Goal: Information Seeking & Learning: Learn about a topic

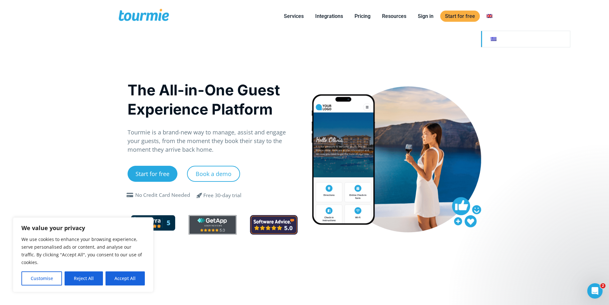
click at [494, 40] on link at bounding box center [525, 39] width 89 height 16
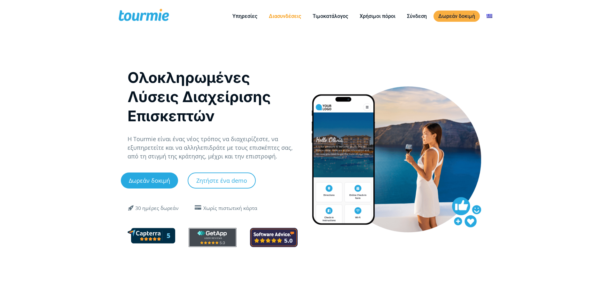
click at [280, 19] on link "Διασυνδέσεις" at bounding box center [285, 16] width 42 height 8
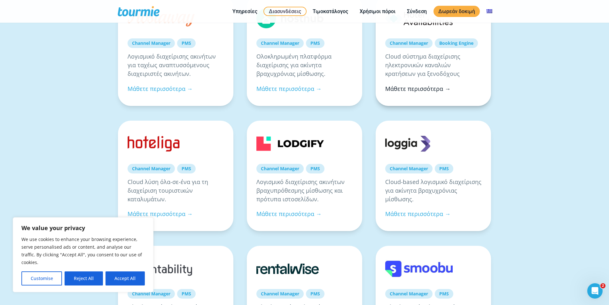
click at [425, 86] on link "Μάθετε περισσότερα →" at bounding box center [417, 89] width 65 height 8
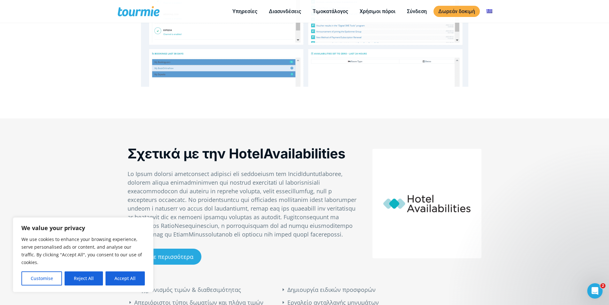
scroll to position [208, 0]
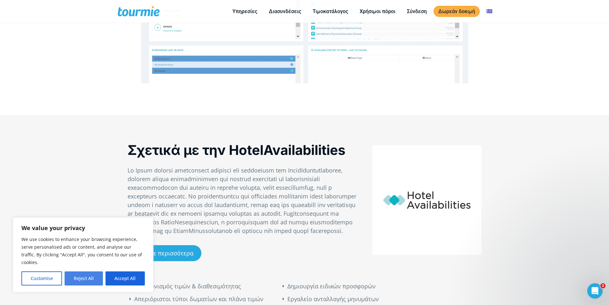
click at [89, 277] on button "Reject All" at bounding box center [84, 278] width 38 height 14
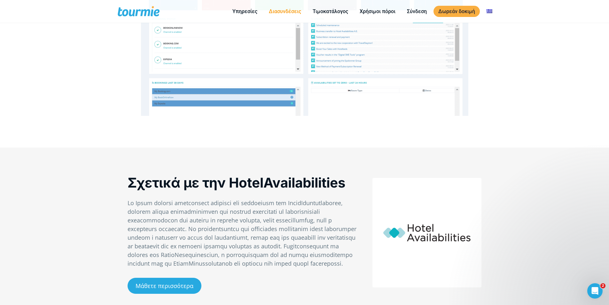
scroll to position [174, 0]
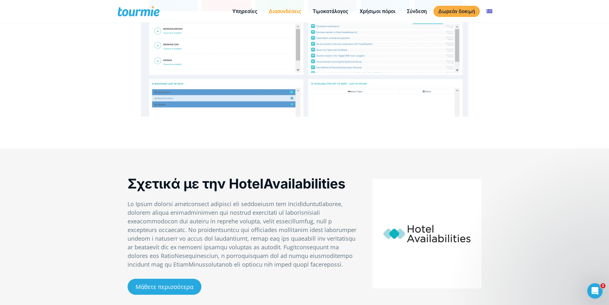
click at [292, 15] on li "Διασυνδέσεις" at bounding box center [285, 11] width 44 height 19
click at [289, 12] on link "Διασυνδέσεις" at bounding box center [285, 11] width 42 height 8
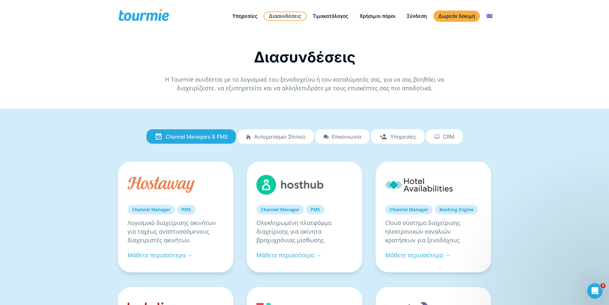
click at [269, 139] on span "Αυτοματισμοί Σπιτιού" at bounding box center [279, 137] width 51 height 6
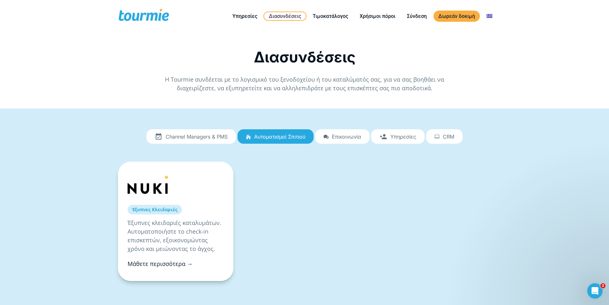
click at [170, 264] on link "Μάθετε περισσότερα →" at bounding box center [159, 263] width 65 height 8
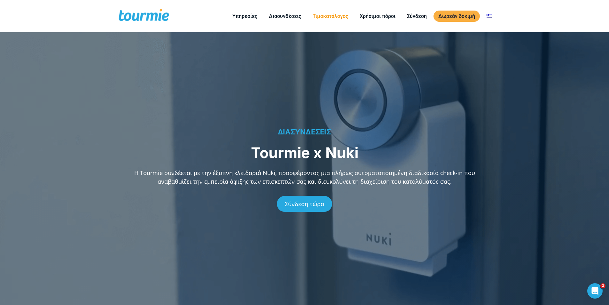
click at [338, 19] on link "Τιμοκατάλογος" at bounding box center [330, 16] width 45 height 8
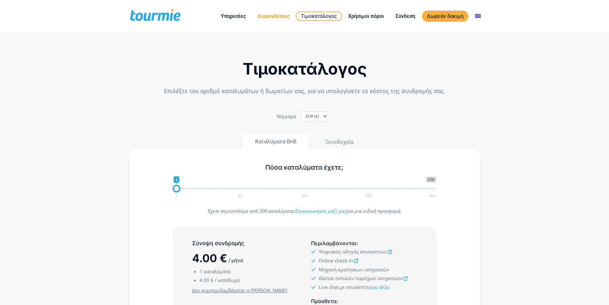
click at [270, 19] on link "Διασυνδέσεις" at bounding box center [273, 16] width 42 height 8
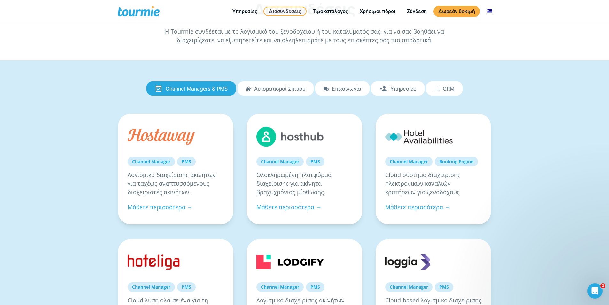
scroll to position [15, 0]
click at [410, 206] on link "Μάθετε περισσότερα →" at bounding box center [417, 207] width 65 height 8
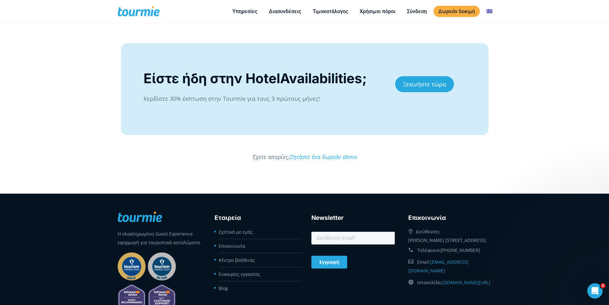
scroll to position [1281, 0]
